Goal: Check status: Verify the current state of an ongoing process or item

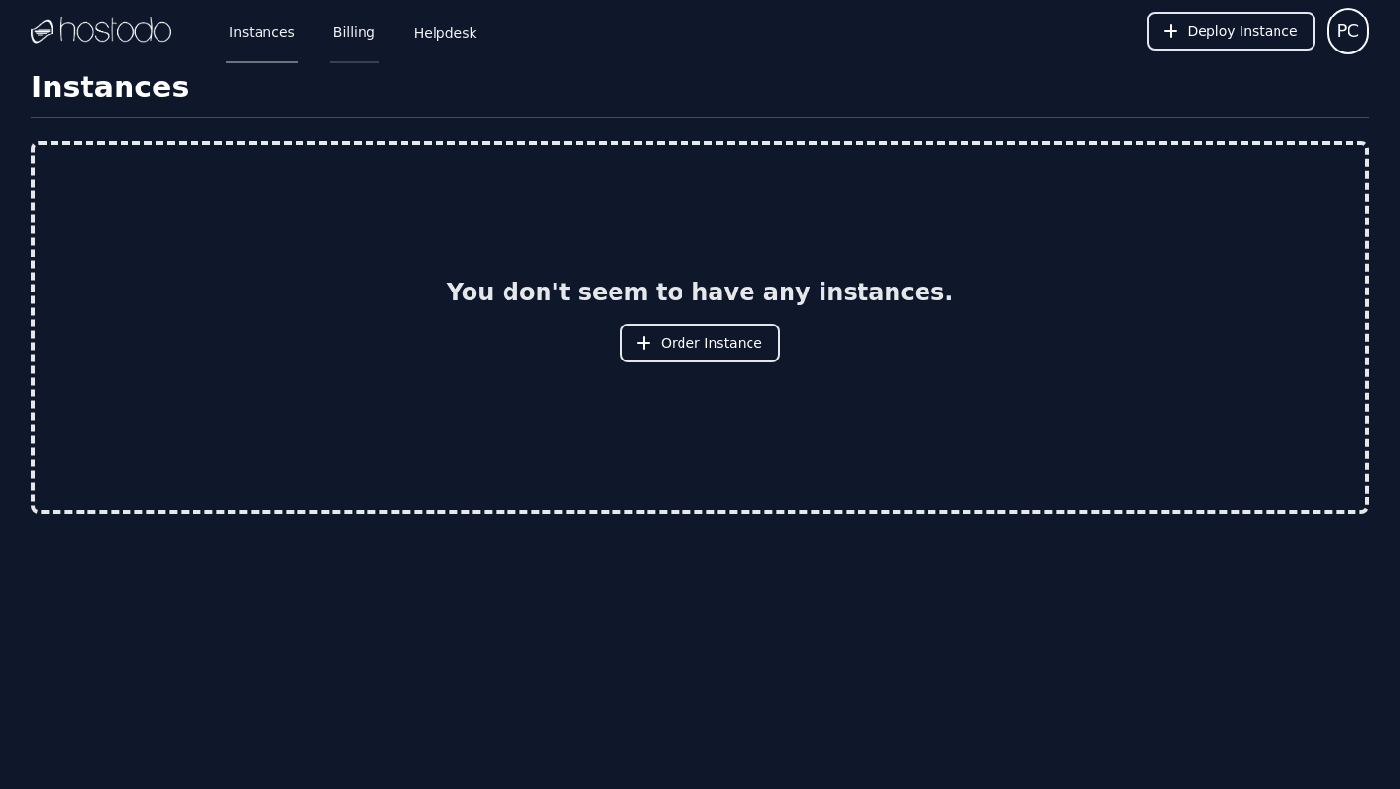
click at [344, 30] on link "Billing" at bounding box center [355, 31] width 50 height 64
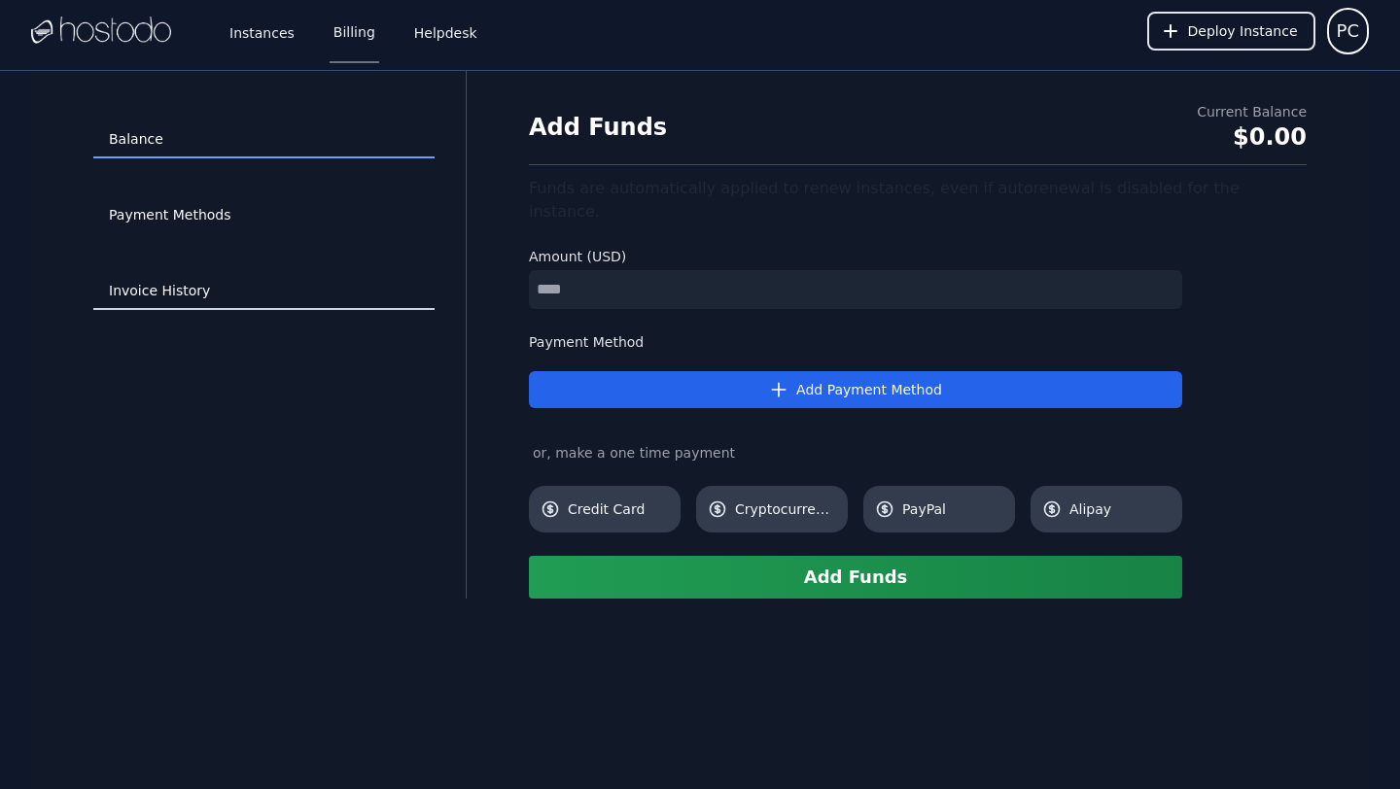
click at [160, 291] on link "Invoice History" at bounding box center [263, 291] width 341 height 37
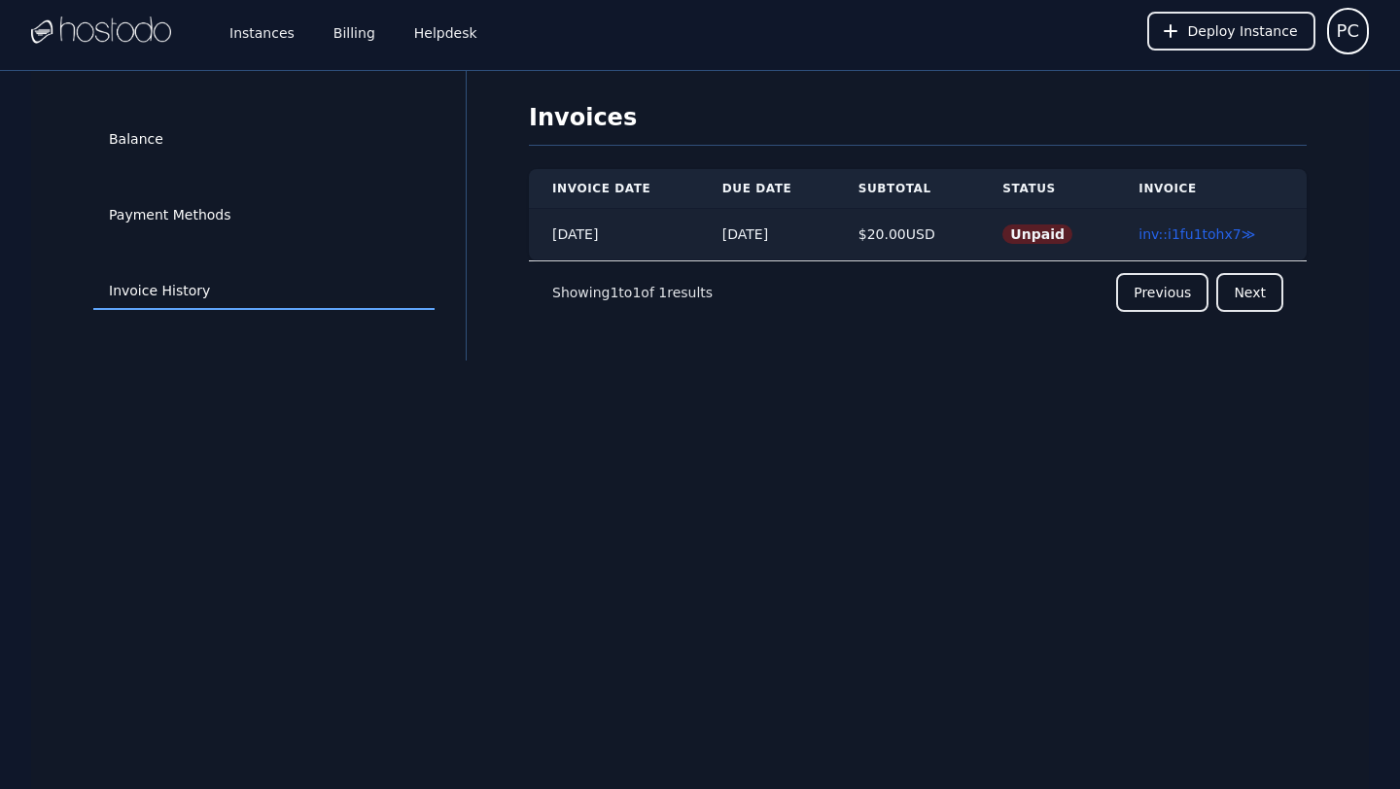
click at [886, 246] on td "$ 20.00 USD" at bounding box center [907, 235] width 145 height 52
click at [1211, 236] on link "inv::i1fu1tohx7 ≫" at bounding box center [1196, 234] width 117 height 16
